Goal: Information Seeking & Learning: Learn about a topic

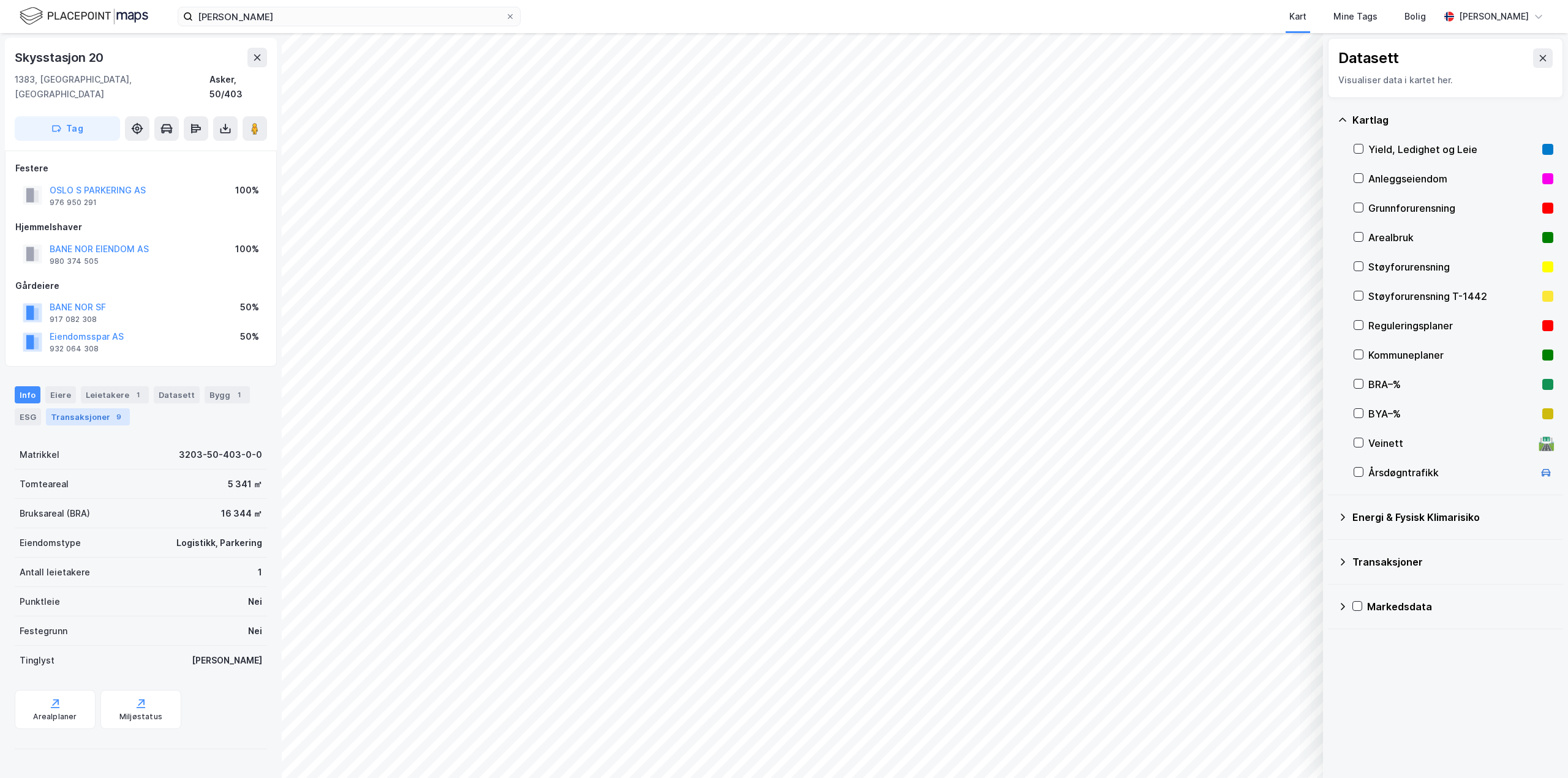
click at [101, 408] on div "Transaksjoner 9" at bounding box center [88, 417] width 84 height 17
